Goal: Task Accomplishment & Management: Complete application form

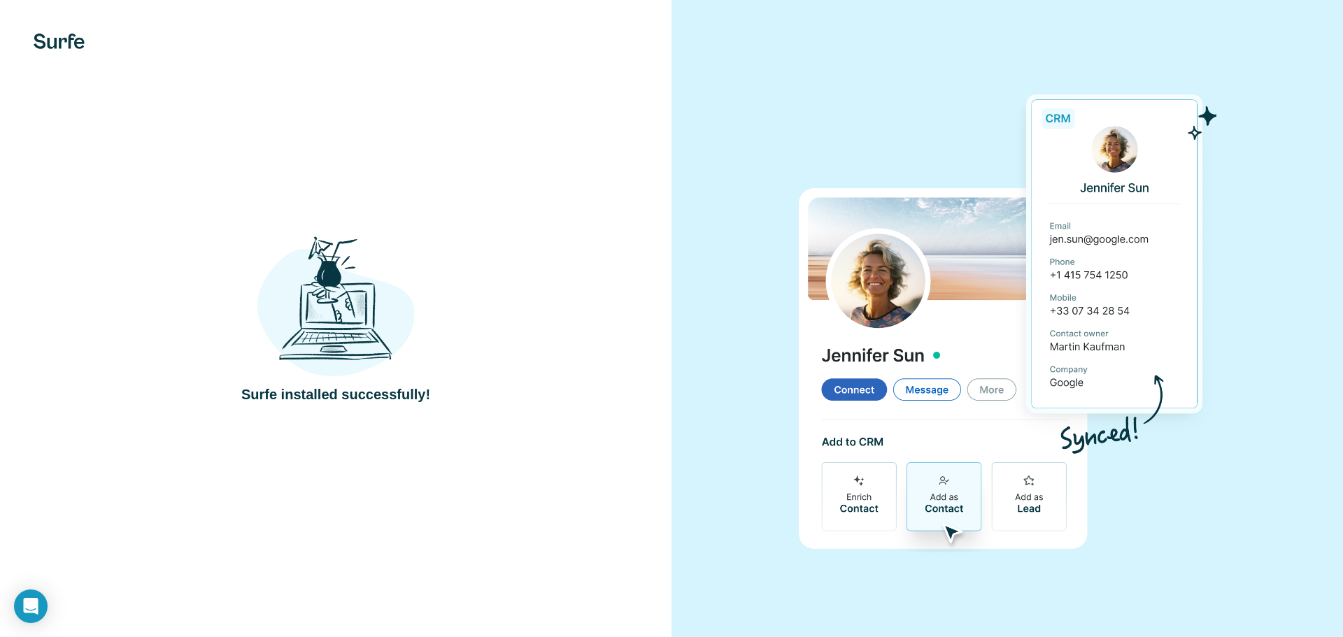
click at [306, 325] on img at bounding box center [336, 306] width 158 height 146
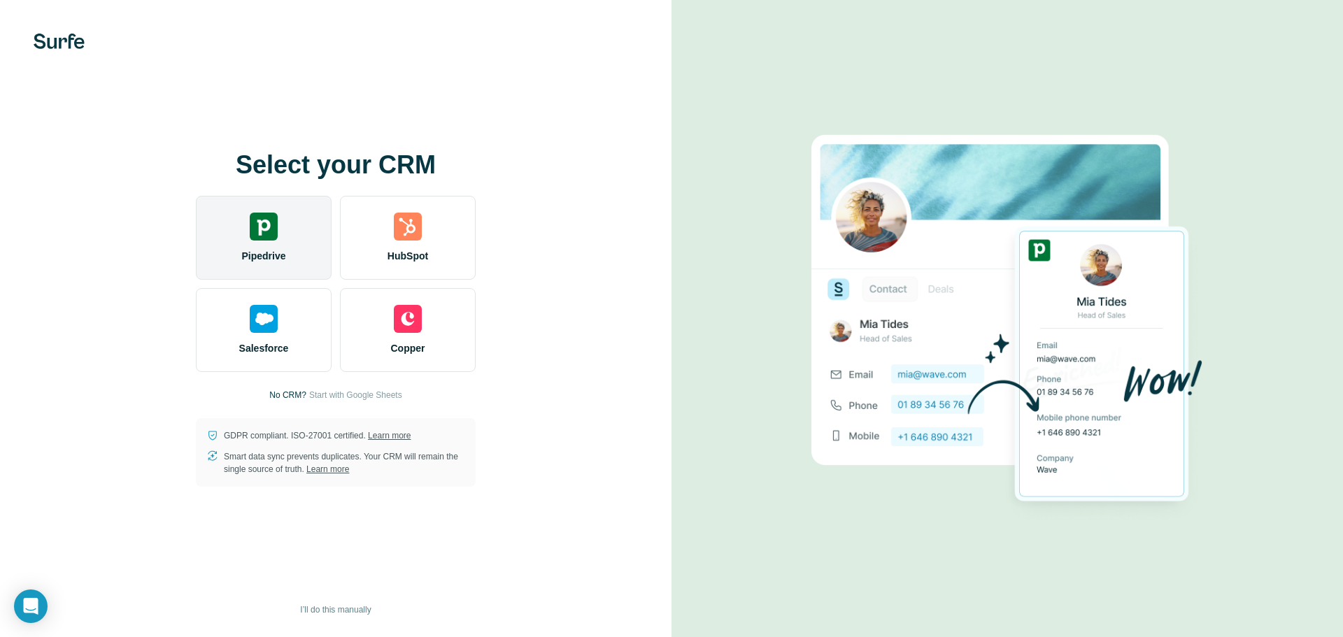
click at [262, 229] on img at bounding box center [264, 227] width 28 height 28
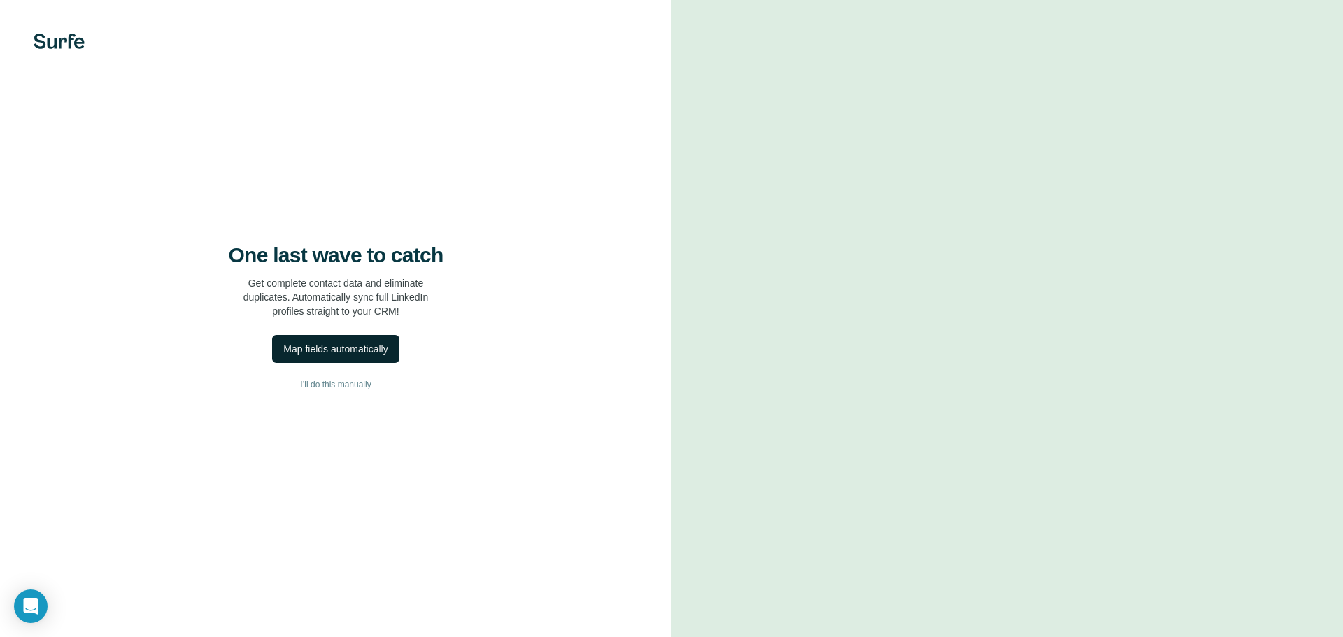
click at [363, 351] on div "Map fields automatically" at bounding box center [335, 349] width 104 height 14
